Goal: Find specific page/section: Find specific page/section

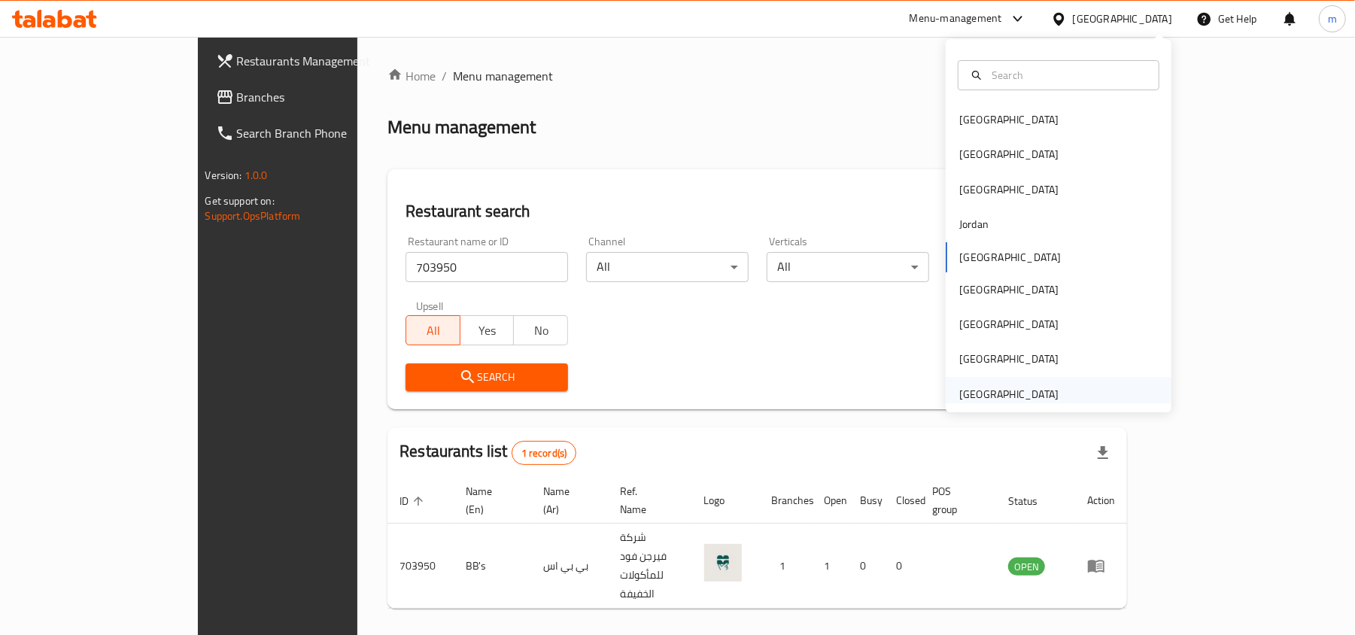
click at [999, 398] on div "[GEOGRAPHIC_DATA]" at bounding box center [1008, 394] width 99 height 17
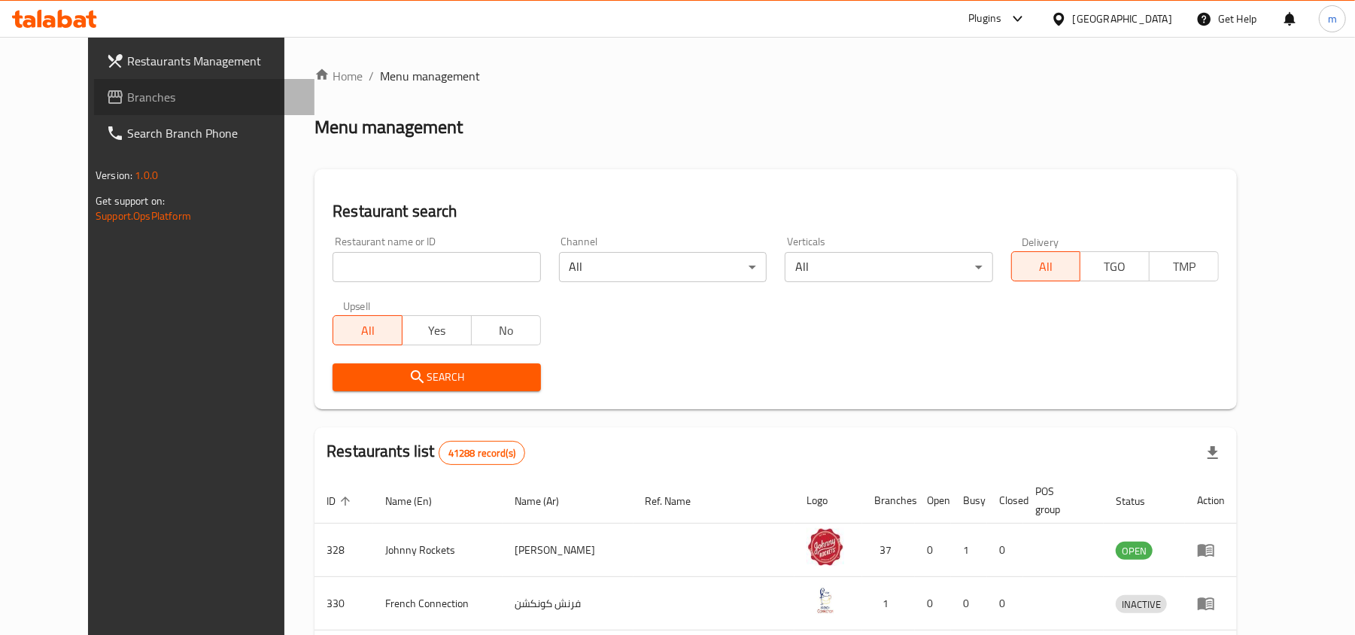
click at [127, 89] on span "Branches" at bounding box center [214, 97] width 175 height 18
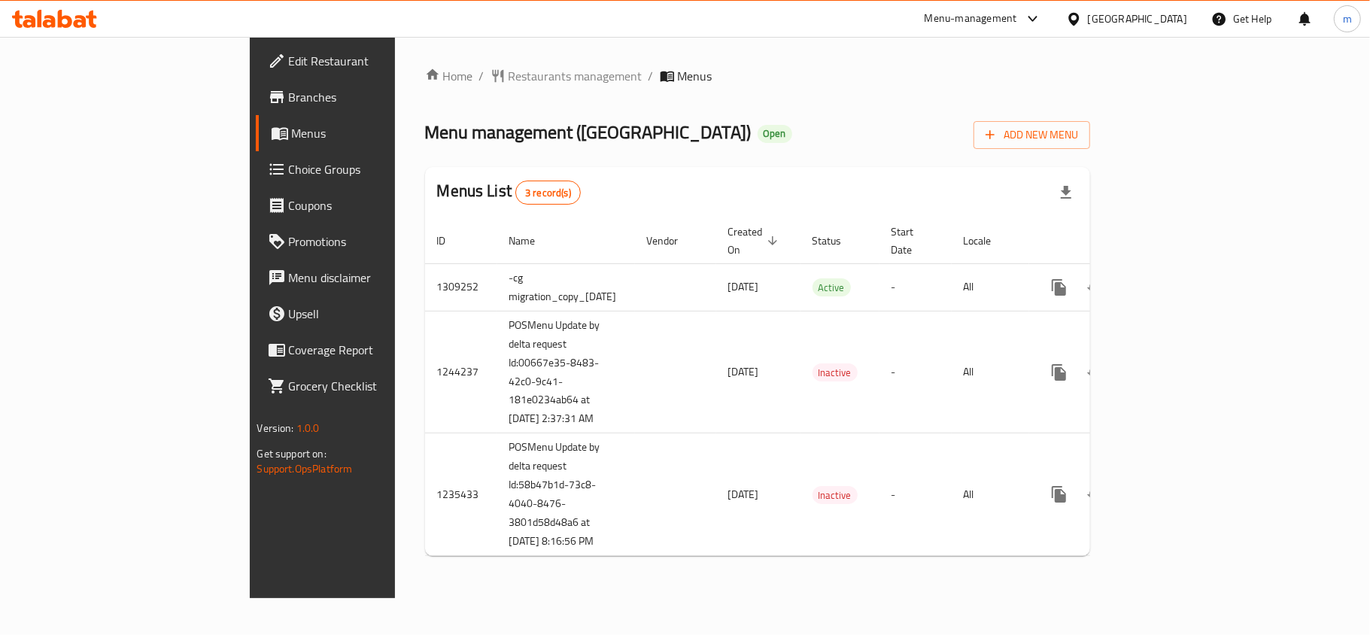
click at [449, 115] on span "Menu management ( [GEOGRAPHIC_DATA] )" at bounding box center [588, 132] width 326 height 34
click at [509, 75] on span "Restaurants management" at bounding box center [576, 76] width 134 height 18
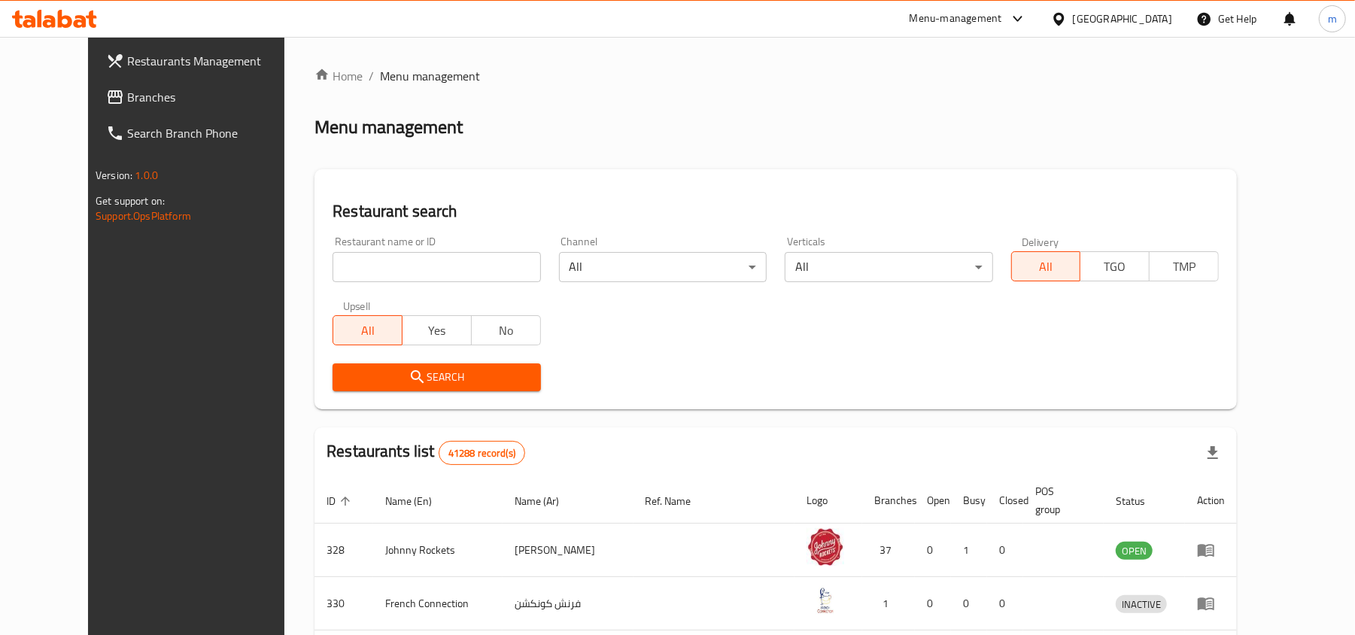
click at [404, 272] on input "search" at bounding box center [436, 267] width 208 height 30
paste input "671053"
type input "671053"
